Goal: Transaction & Acquisition: Subscribe to service/newsletter

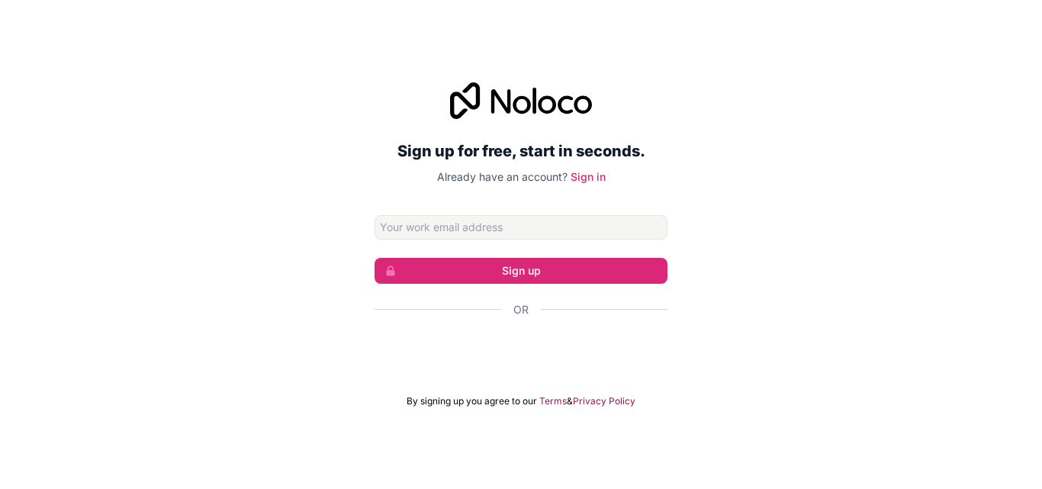
click at [524, 445] on div "Sign up for free, start in seconds. Already have an account? Sign in Sign up Or…" at bounding box center [521, 244] width 1042 height 489
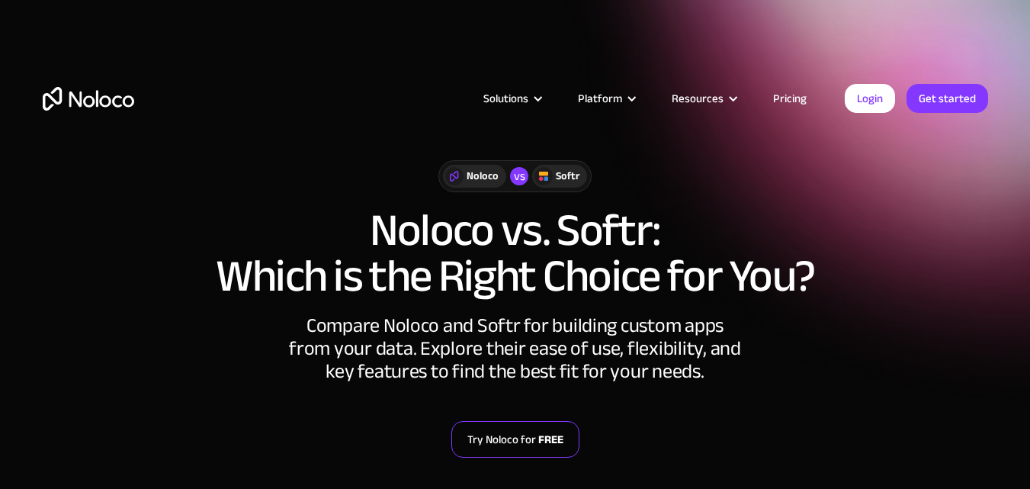
click at [530, 435] on link "Try Noloco for FREE" at bounding box center [516, 439] width 128 height 37
